Goal: Transaction & Acquisition: Purchase product/service

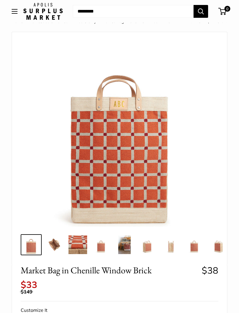
scroll to position [14, 0]
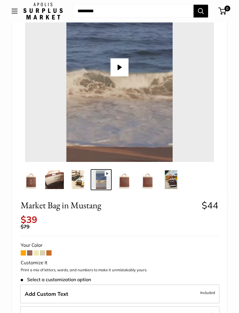
scroll to position [79, 0]
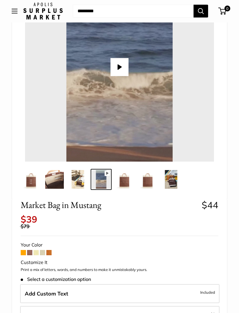
click at [23, 250] on span at bounding box center [23, 252] width 5 height 5
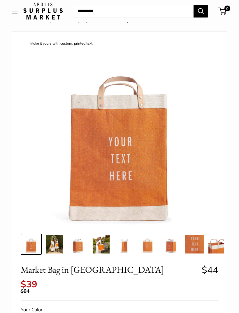
scroll to position [14, 0]
click at [109, 247] on img at bounding box center [101, 244] width 19 height 19
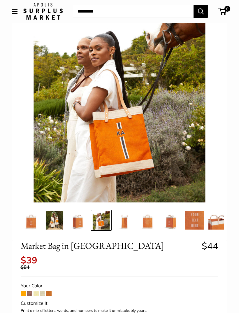
scroll to position [40, 0]
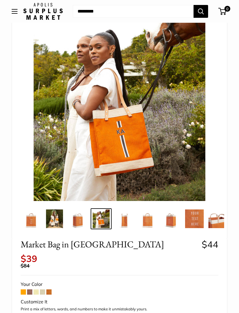
click at [38, 289] on span at bounding box center [36, 291] width 5 height 5
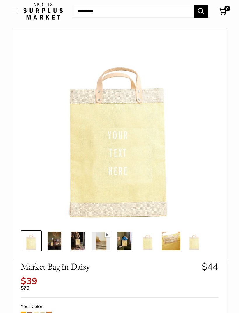
scroll to position [18, 0]
click at [45, 312] on span at bounding box center [42, 314] width 5 height 5
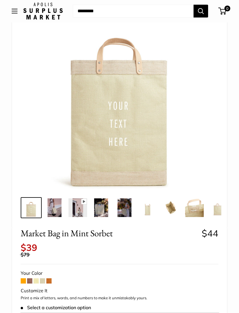
scroll to position [51, 0]
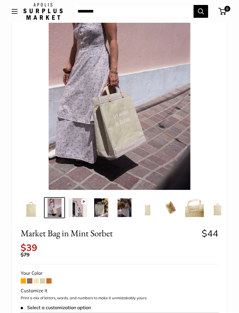
click at [52, 278] on span at bounding box center [48, 280] width 5 height 5
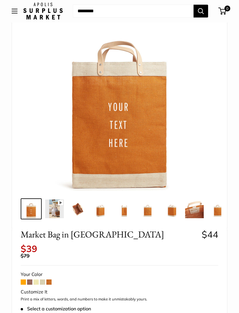
scroll to position [50, 0]
click at [25, 279] on span at bounding box center [23, 281] width 5 height 5
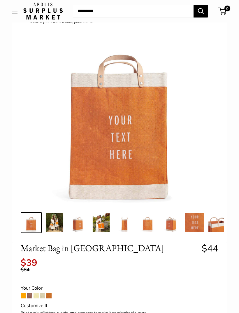
scroll to position [36, 0]
click at [51, 293] on span at bounding box center [48, 295] width 5 height 5
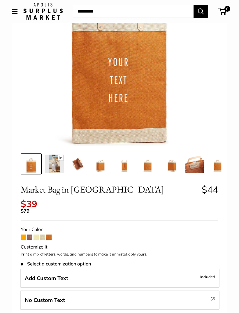
scroll to position [94, 0]
click at [31, 235] on span at bounding box center [29, 237] width 5 height 5
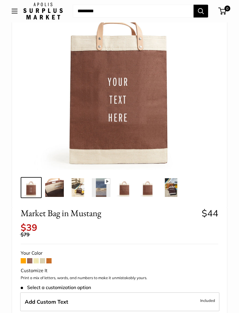
scroll to position [71, 0]
click at [126, 193] on img at bounding box center [124, 187] width 19 height 19
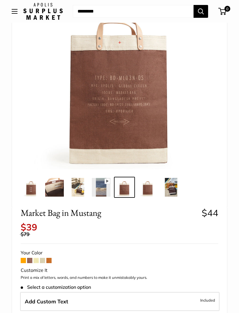
click at [153, 189] on img at bounding box center [148, 187] width 19 height 19
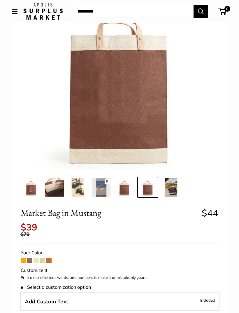
click at [175, 188] on img at bounding box center [171, 187] width 19 height 19
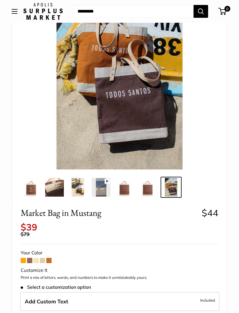
click at [84, 191] on img at bounding box center [78, 187] width 19 height 19
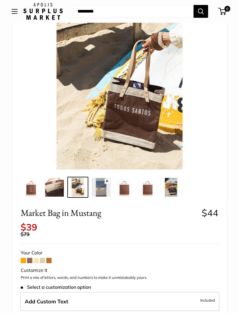
click at [58, 189] on img at bounding box center [54, 187] width 19 height 19
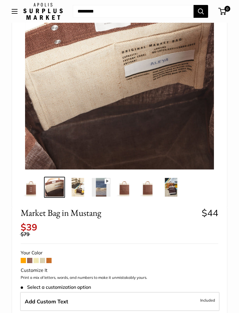
click at [33, 191] on img at bounding box center [31, 187] width 19 height 19
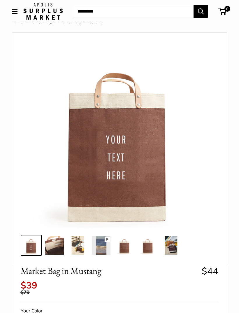
scroll to position [0, 0]
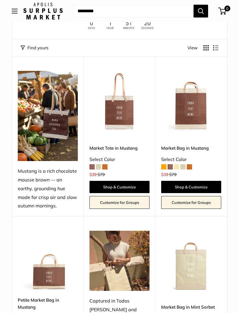
scroll to position [57, 0]
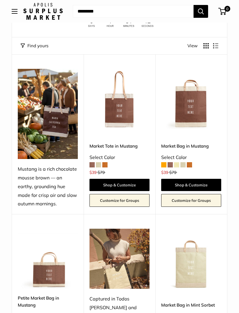
click at [195, 163] on div "Market Bag in Mustang Select Color $39 $79" at bounding box center [191, 158] width 60 height 30
click at [192, 164] on span at bounding box center [189, 164] width 5 height 5
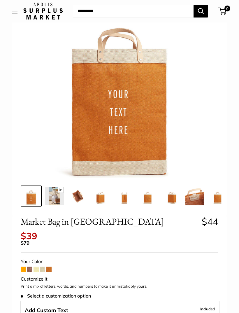
scroll to position [63, 0]
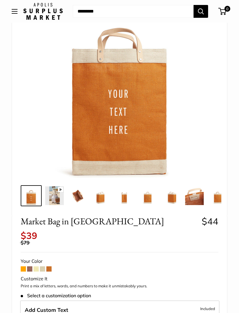
click at [33, 197] on img at bounding box center [31, 195] width 19 height 19
click at [57, 200] on img at bounding box center [54, 195] width 19 height 19
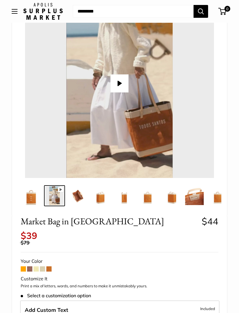
click at [102, 200] on img at bounding box center [101, 195] width 19 height 19
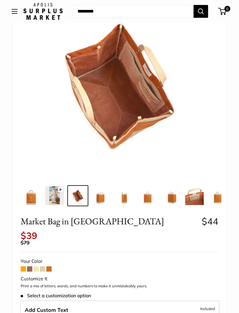
click at [13, 13] on button "Open menu" at bounding box center [15, 11] width 6 height 5
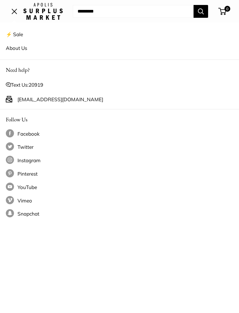
click at [132, 159] on link "Instagram" at bounding box center [120, 160] width 228 height 9
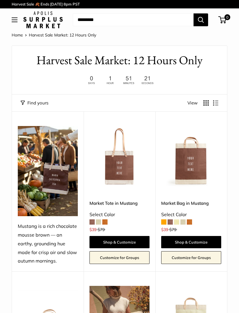
click at [52, 191] on img at bounding box center [48, 171] width 60 height 90
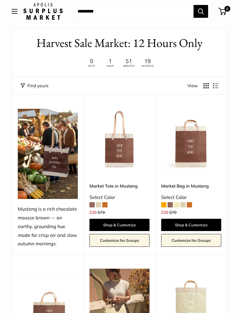
scroll to position [30, 0]
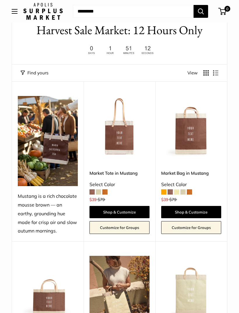
click at [196, 211] on link "Shop & Customize" at bounding box center [191, 212] width 60 height 12
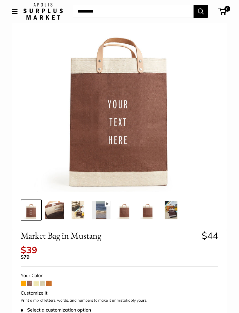
scroll to position [58, 0]
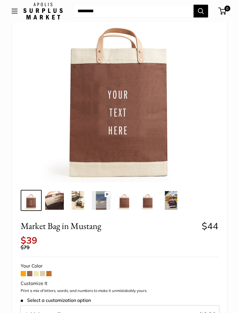
click at [51, 271] on span at bounding box center [48, 273] width 5 height 5
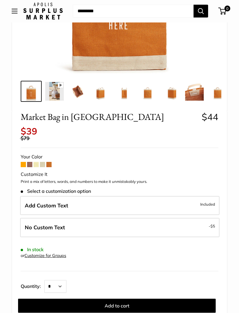
scroll to position [167, 0]
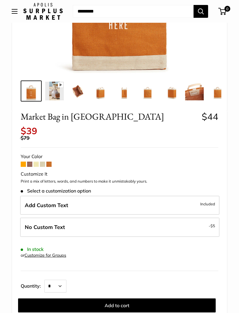
click at [160, 202] on label "Add Custom Text Included" at bounding box center [120, 205] width 200 height 19
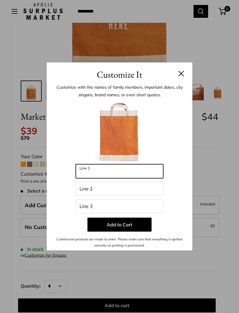
click at [114, 178] on input "Line 1" at bounding box center [120, 171] width 88 height 14
type input "**"
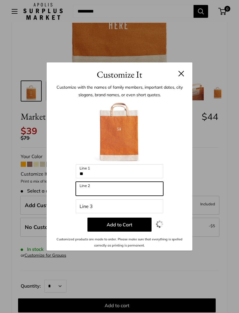
click at [102, 196] on input "Line 2" at bounding box center [120, 189] width 88 height 14
type input "*"
type input "*********"
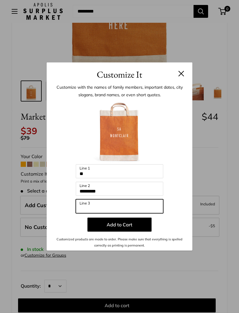
click at [90, 213] on input "Line 3" at bounding box center [120, 206] width 88 height 14
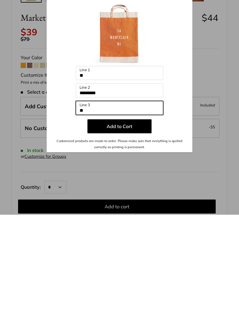
type input "**"
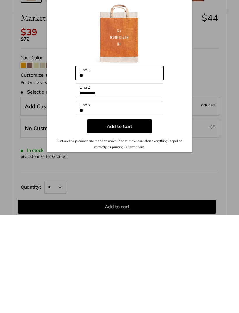
click at [86, 164] on input "**" at bounding box center [120, 171] width 88 height 14
type input "*"
type input "**"
click at [120, 218] on button "Add to Cart" at bounding box center [120, 225] width 64 height 14
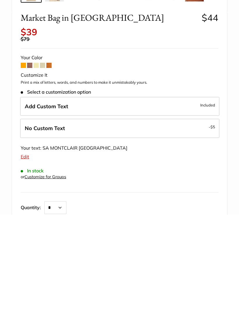
scroll to position [267, 0]
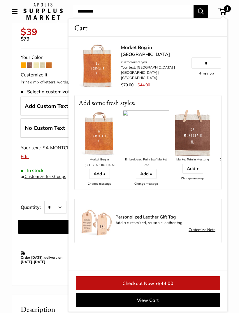
click at [160, 286] on span "$44.00" at bounding box center [166, 283] width 16 height 6
